Goal: Check status

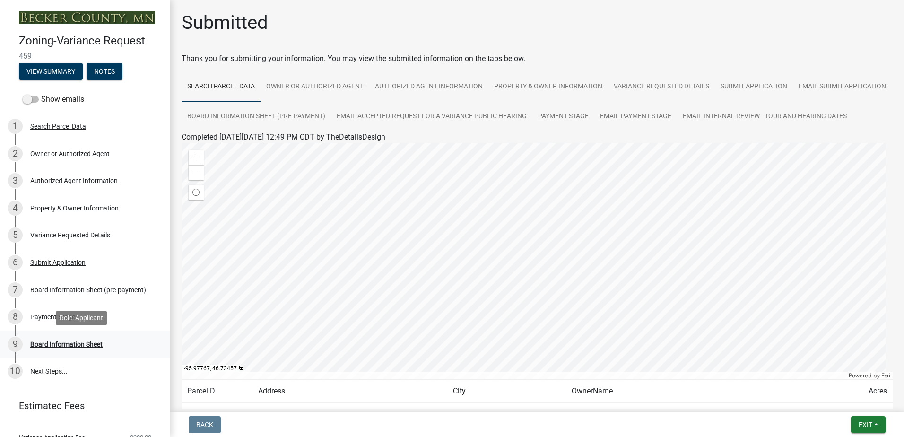
click at [46, 343] on div "Board Information Sheet" at bounding box center [66, 344] width 72 height 7
click at [49, 342] on div "Board Information Sheet" at bounding box center [66, 344] width 72 height 7
click at [301, 86] on link "Owner or Authorized Agent" at bounding box center [314, 87] width 109 height 30
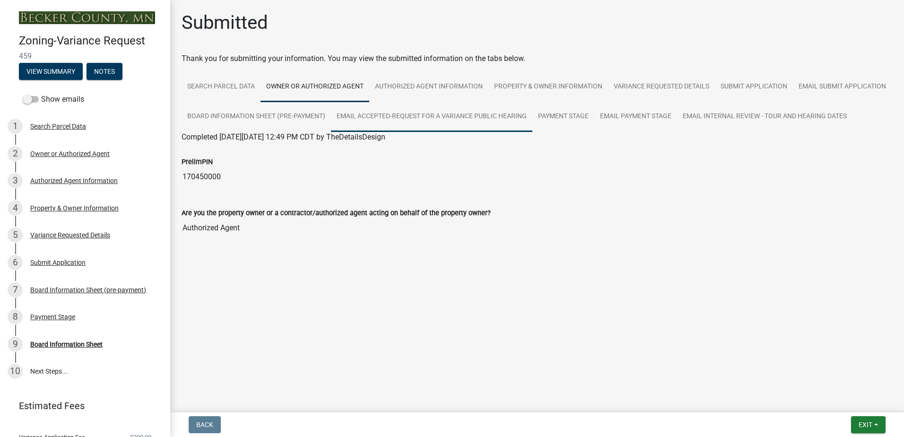
click at [493, 114] on link "Email Accepted-Request for a Variance Public Hearing" at bounding box center [431, 117] width 201 height 30
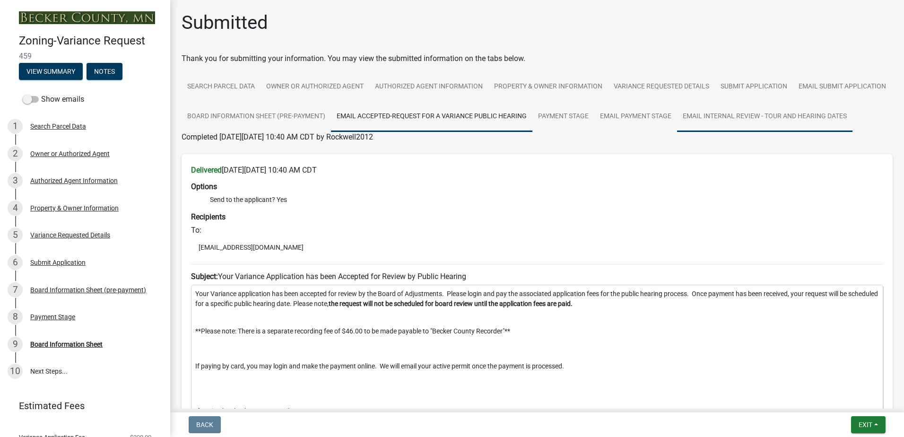
click at [677, 132] on link "Email Internal Review - Tour and Hearing Dates" at bounding box center [764, 117] width 175 height 30
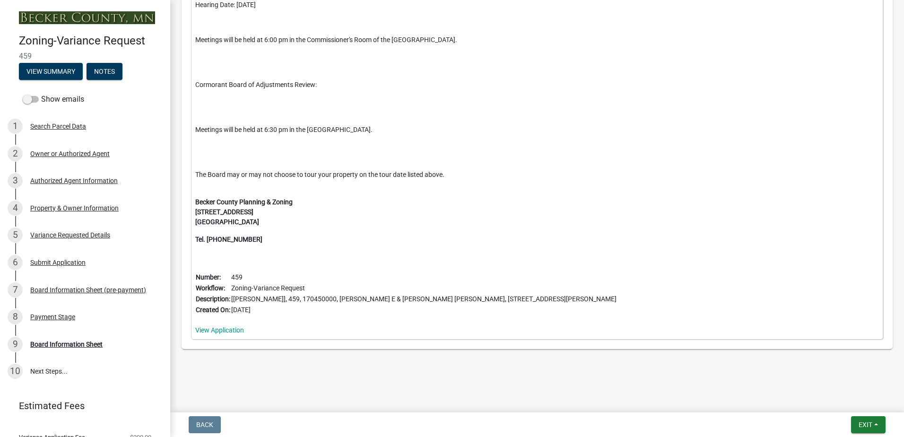
scroll to position [426, 0]
click at [215, 329] on link "View Application" at bounding box center [219, 330] width 49 height 8
